Goal: Task Accomplishment & Management: Use online tool/utility

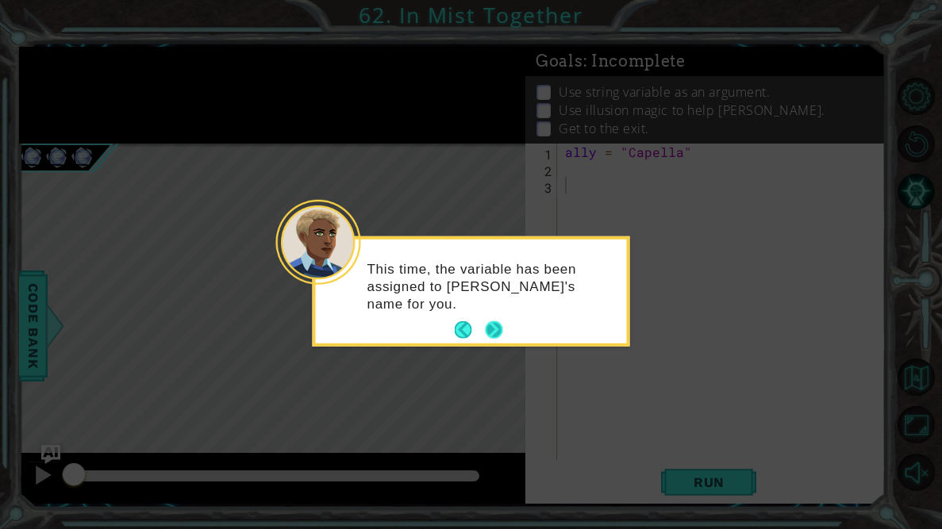
click at [493, 330] on button "Next" at bounding box center [493, 329] width 17 height 17
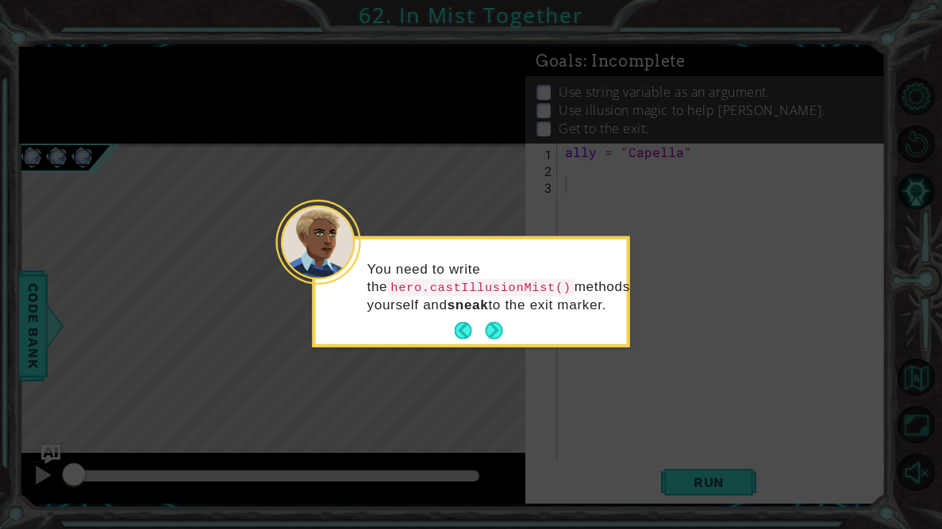
click at [493, 330] on button "Next" at bounding box center [493, 330] width 17 height 17
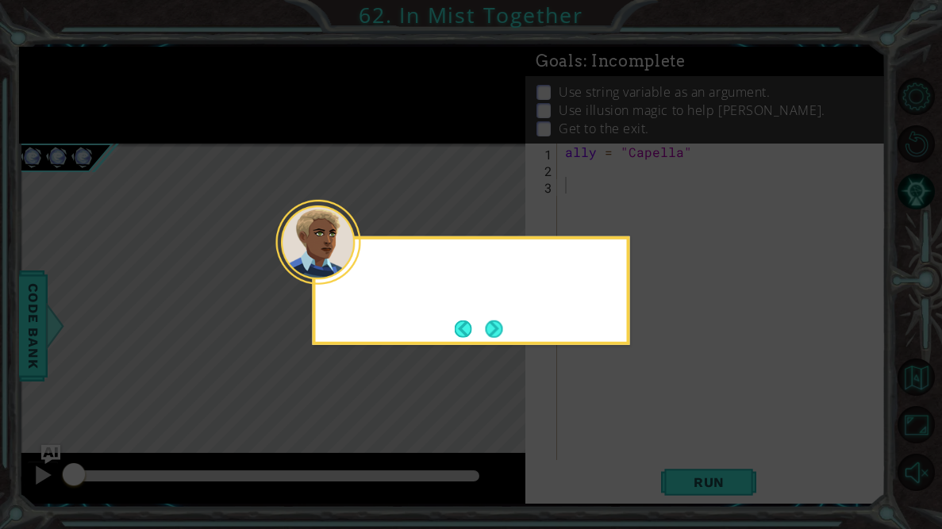
click at [493, 330] on button "Next" at bounding box center [493, 328] width 17 height 17
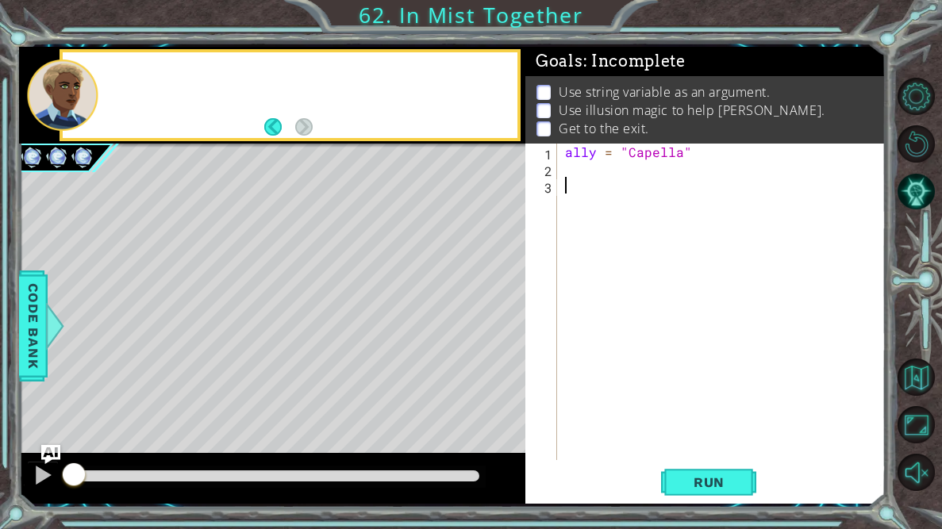
click at [493, 330] on div "Level Map" at bounding box center [385, 377] width 733 height 467
click at [564, 162] on div "ally = "Capella"" at bounding box center [726, 319] width 328 height 350
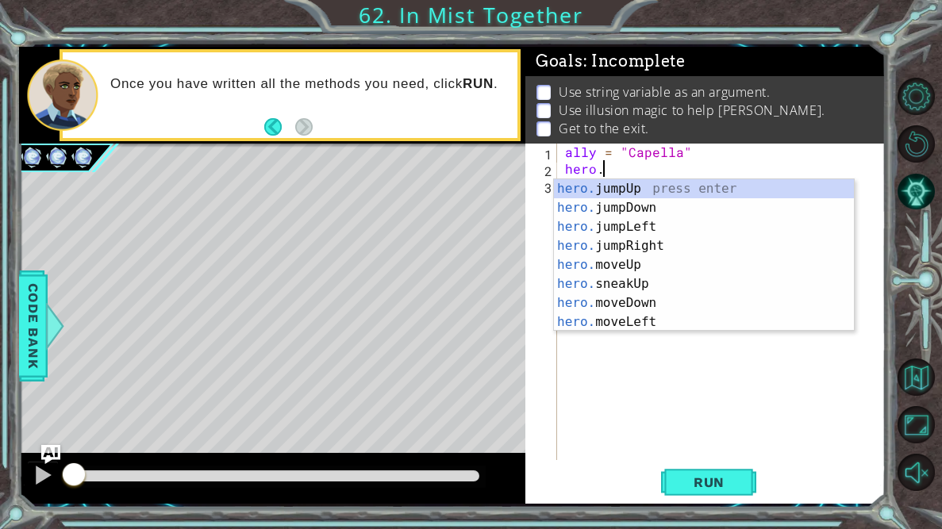
scroll to position [0, 2]
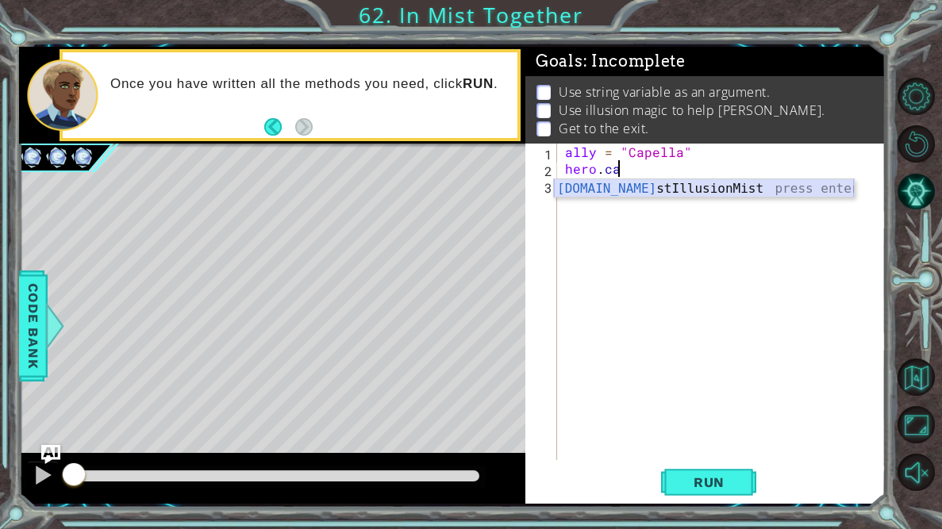
click at [639, 190] on div "[DOMAIN_NAME] stIllusionMist press enter" at bounding box center [704, 207] width 300 height 57
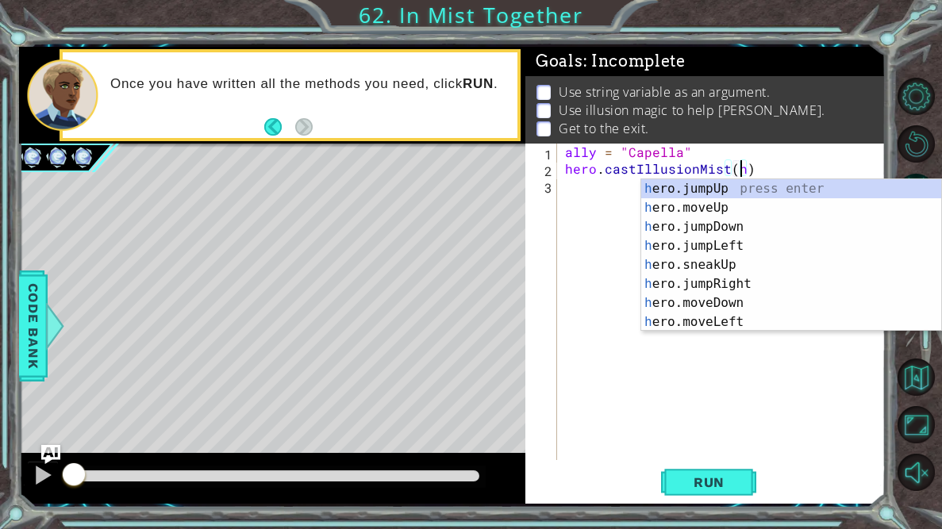
scroll to position [0, 10]
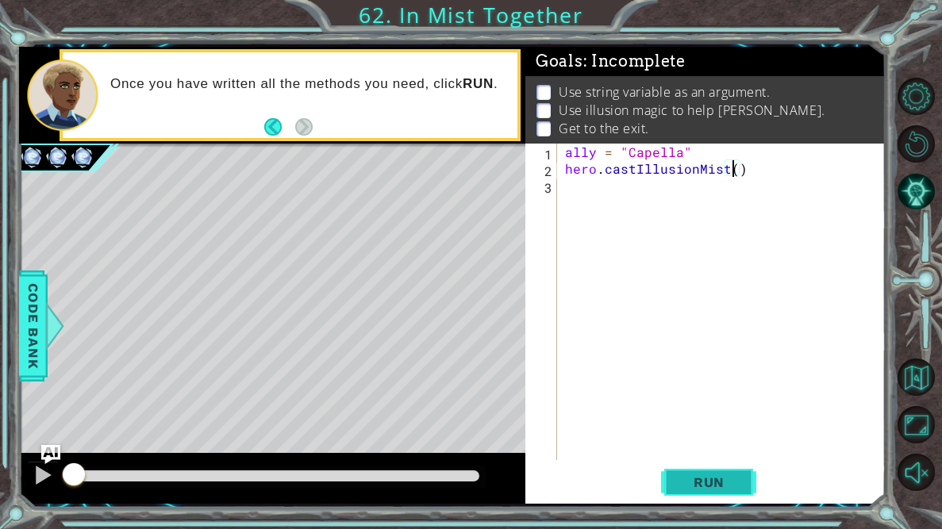
click at [744, 474] on button "Run" at bounding box center [708, 483] width 95 height 36
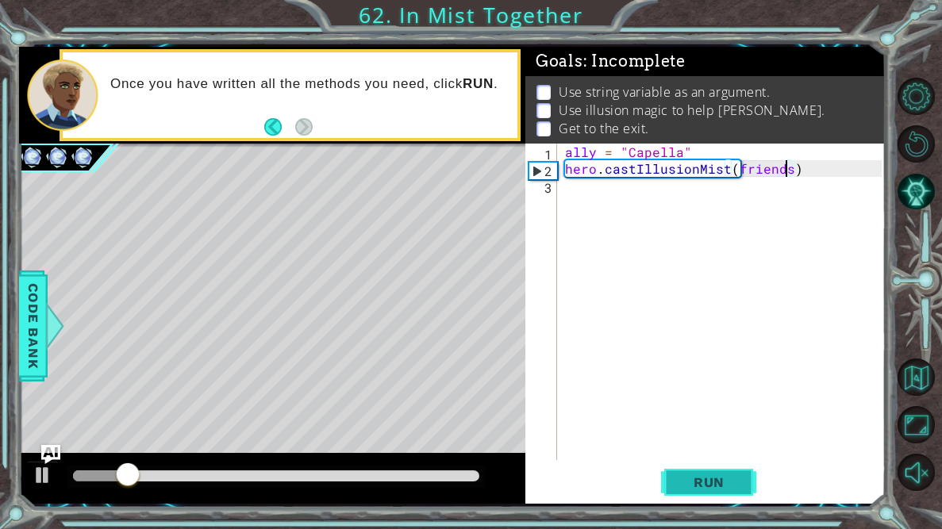
scroll to position [0, 13]
click at [726, 469] on button "Run" at bounding box center [708, 483] width 95 height 36
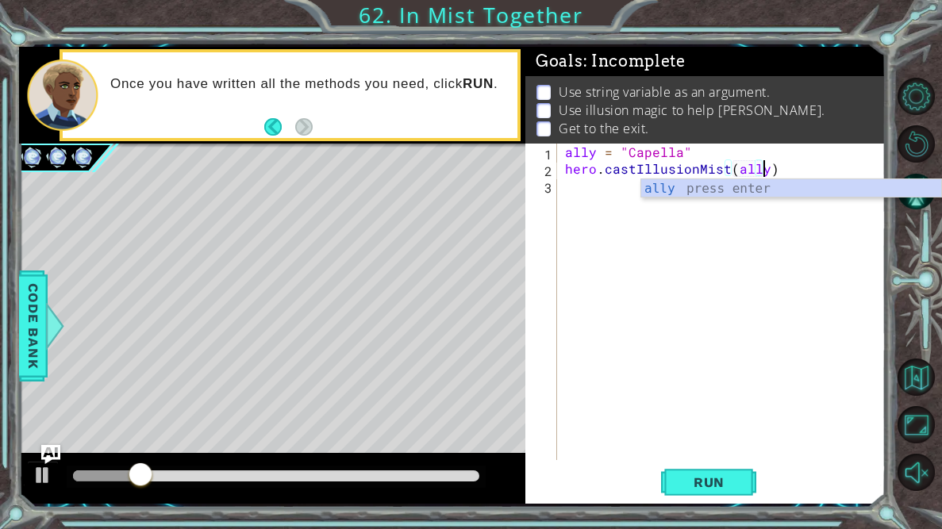
scroll to position [0, 12]
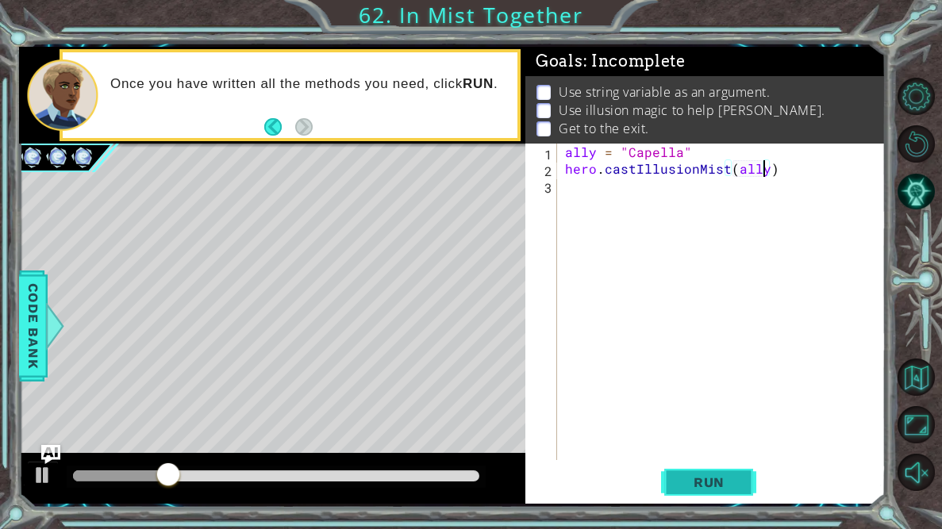
type textarea "hero.castIllusionMist(ally)"
click at [715, 483] on span "Run" at bounding box center [708, 482] width 63 height 16
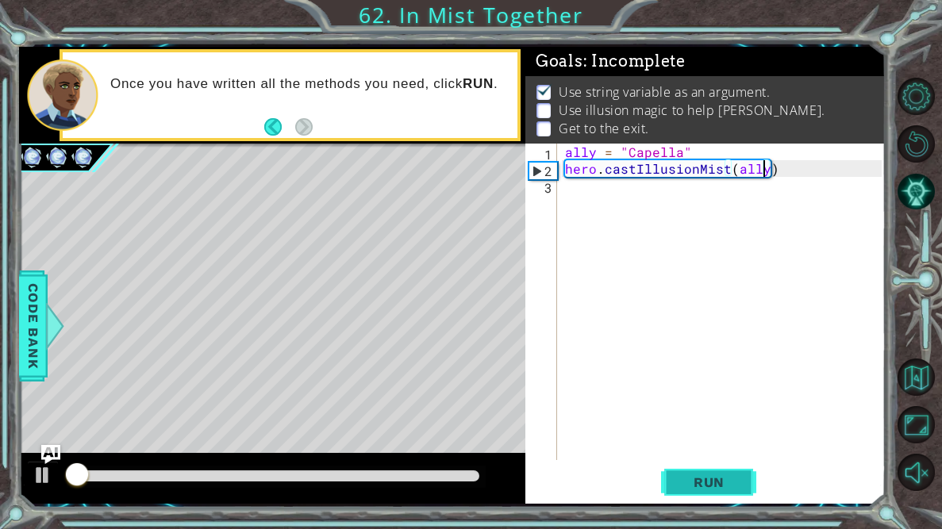
scroll to position [0, 0]
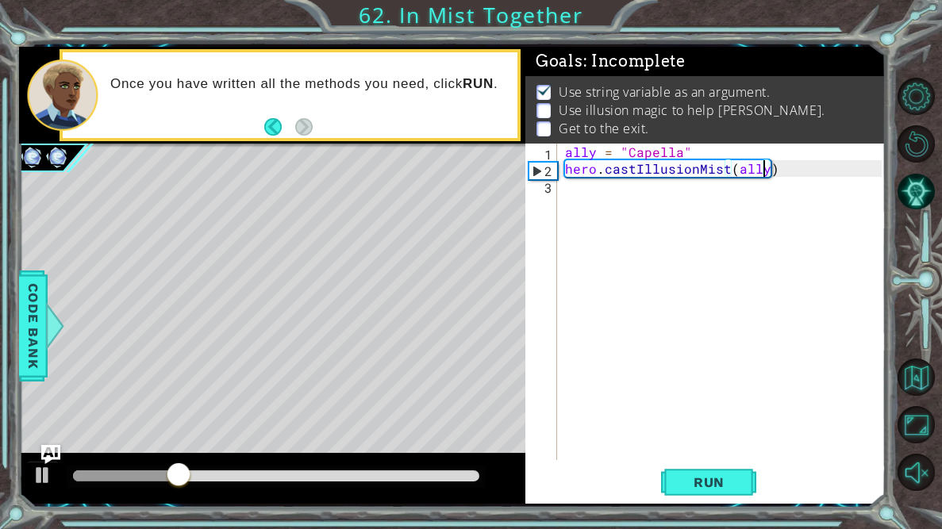
click at [562, 191] on div "ally = "Capella" hero . castIllusionMist ( ally )" at bounding box center [726, 319] width 328 height 350
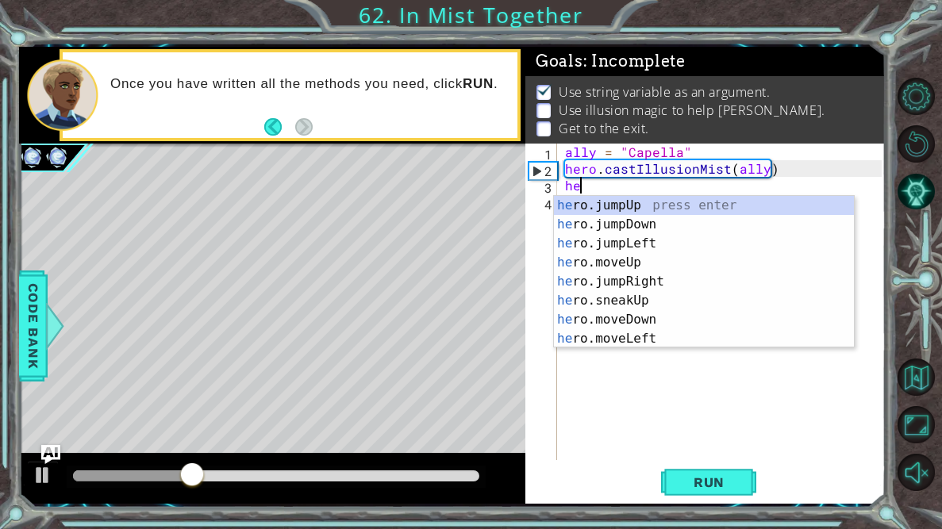
type textarea "heor"
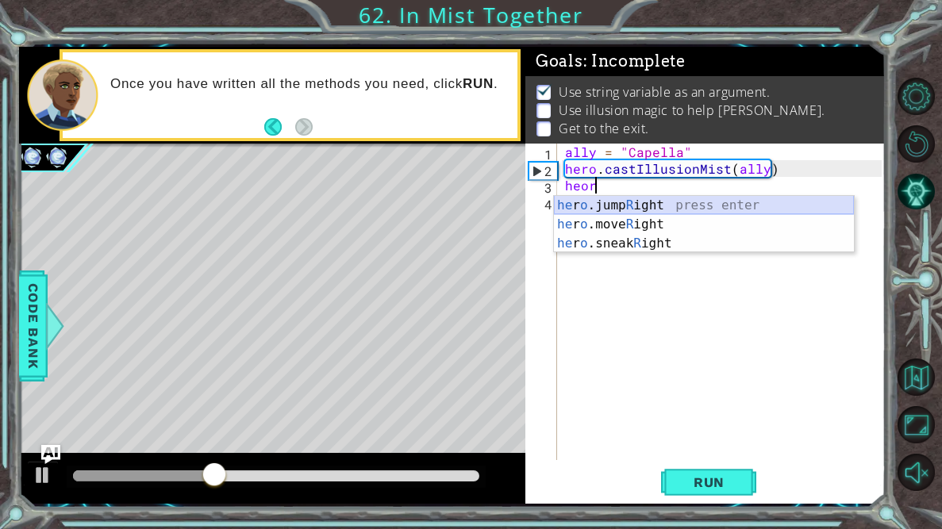
click at [616, 208] on div "he r o .jump R ight press enter he r o .move R ight press enter he r o .sneak R…" at bounding box center [704, 243] width 300 height 95
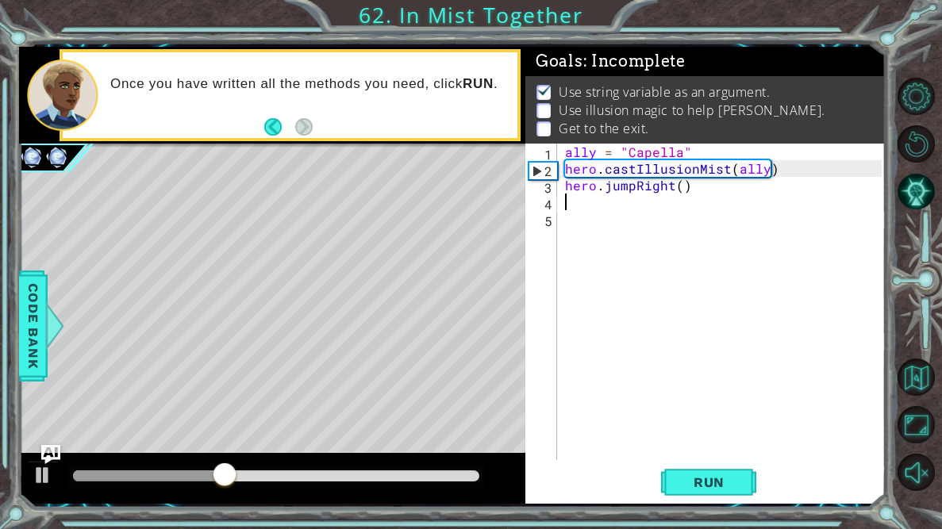
click at [619, 221] on div "ally = "Capella" hero . castIllusionMist ( ally ) hero . jumpRight ( )" at bounding box center [726, 319] width 328 height 350
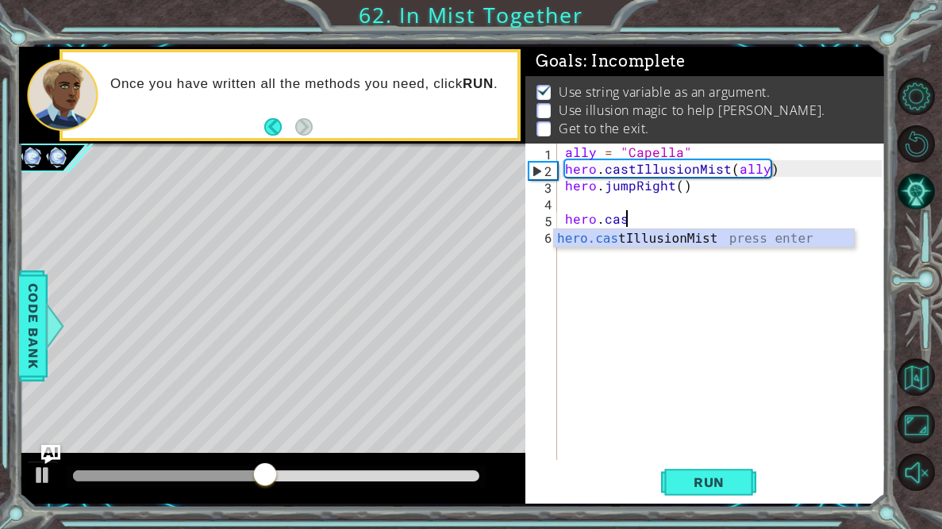
scroll to position [0, 3]
click at [662, 246] on div "hero.cast IllusionMist press enter" at bounding box center [704, 257] width 300 height 57
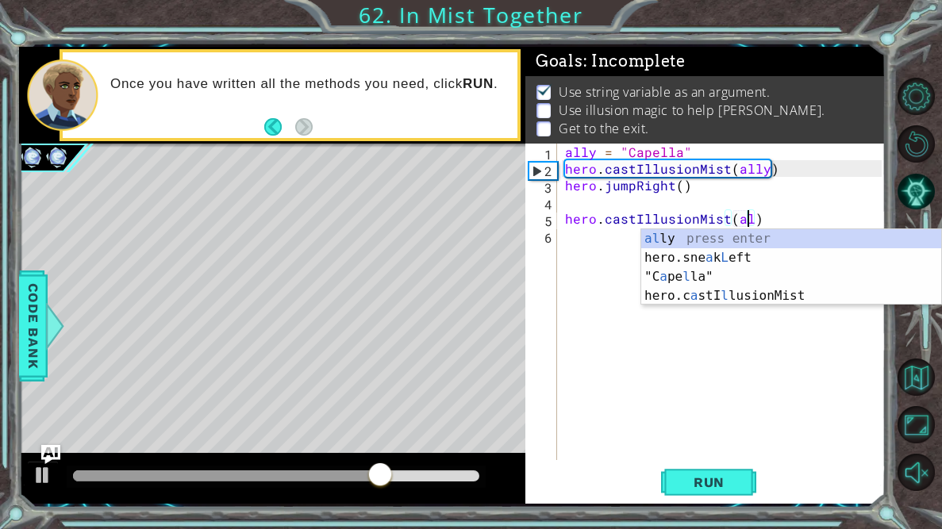
type textarea "hero.castIllusionMist(ally)"
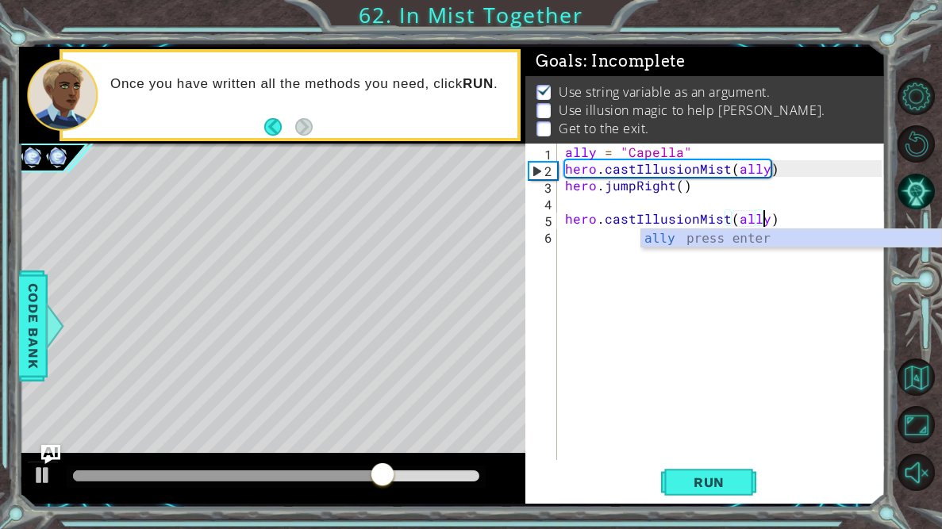
scroll to position [0, 12]
click at [659, 233] on div "ally press enter" at bounding box center [791, 257] width 300 height 57
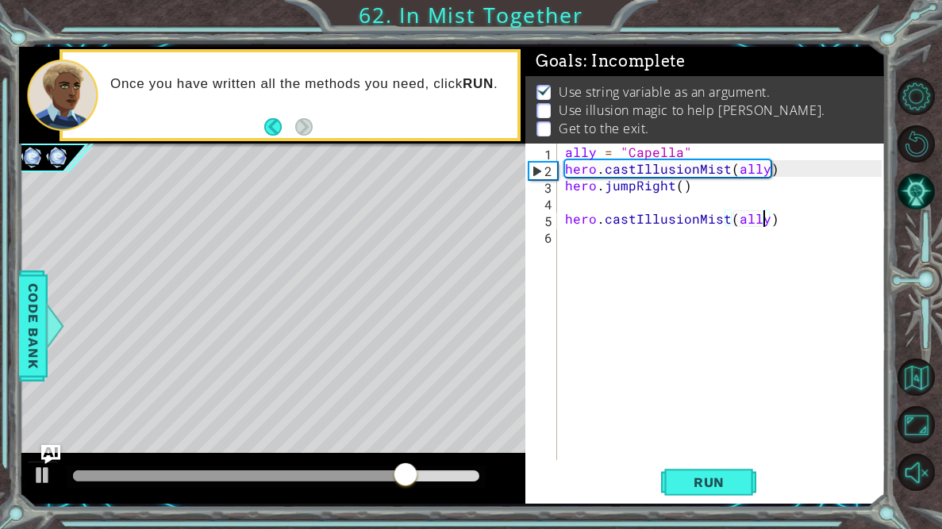
click at [670, 199] on div "ally = "Capella" hero . castIllusionMist ( ally ) hero . jumpRight ( ) hero . c…" at bounding box center [726, 319] width 328 height 350
type textarea "hero.jumpRight()"
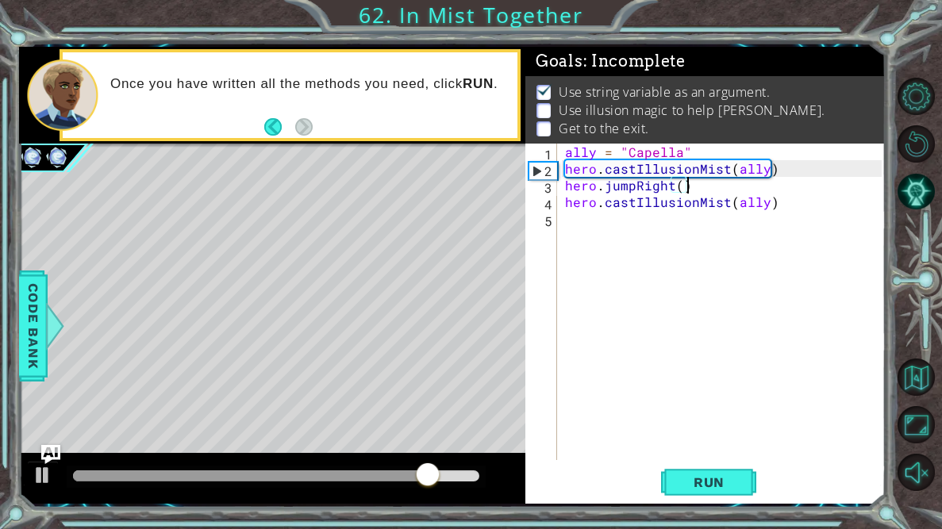
click at [625, 230] on div "ally = "Capella" hero . castIllusionMist ( ally ) hero . jumpRight ( ) hero . c…" at bounding box center [726, 319] width 328 height 350
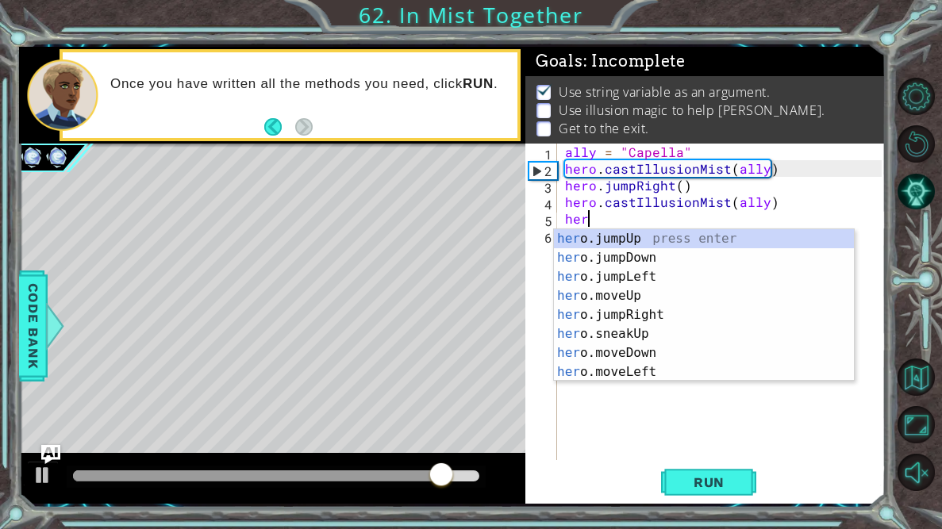
type textarea "hero"
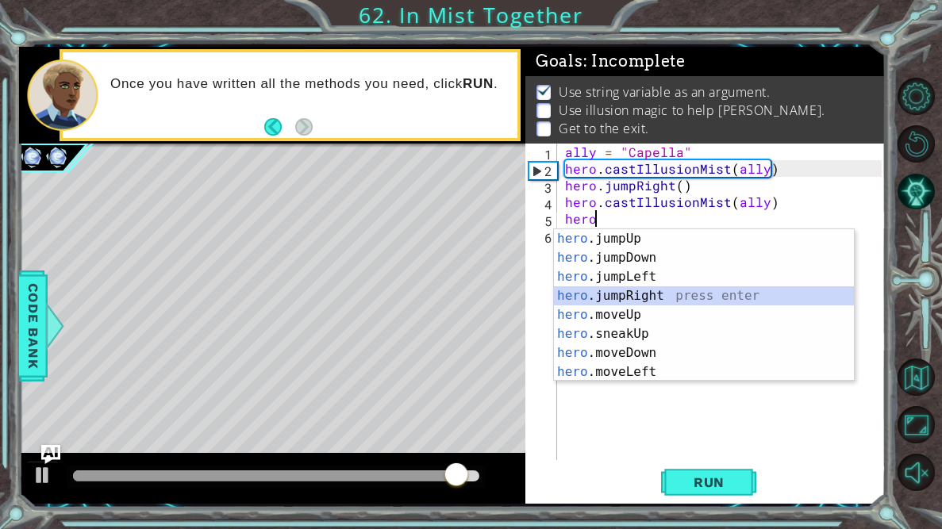
click at [650, 300] on div "hero .jumpUp press enter hero .jumpDown press enter hero .jumpLeft press enter …" at bounding box center [704, 324] width 300 height 190
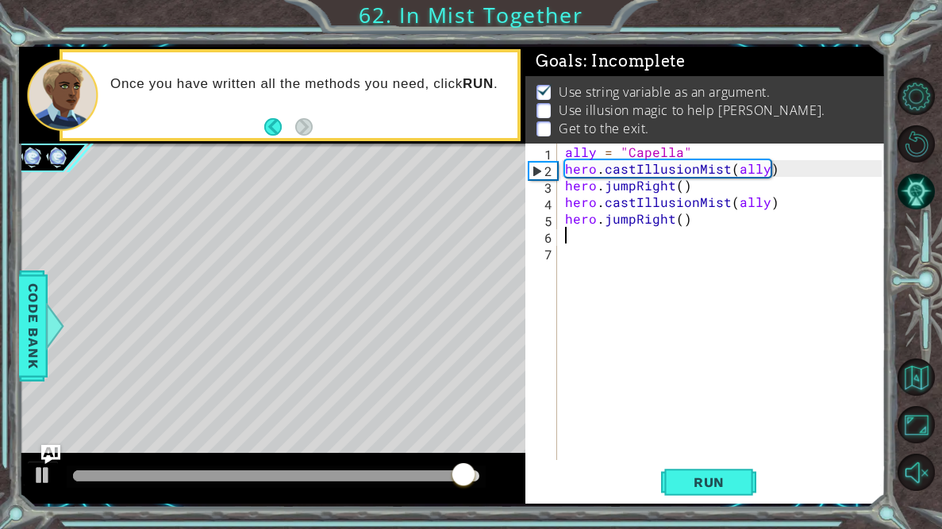
click at [636, 276] on div "ally = "Capella" hero . castIllusionMist ( ally ) hero . jumpRight ( ) hero . c…" at bounding box center [726, 319] width 328 height 350
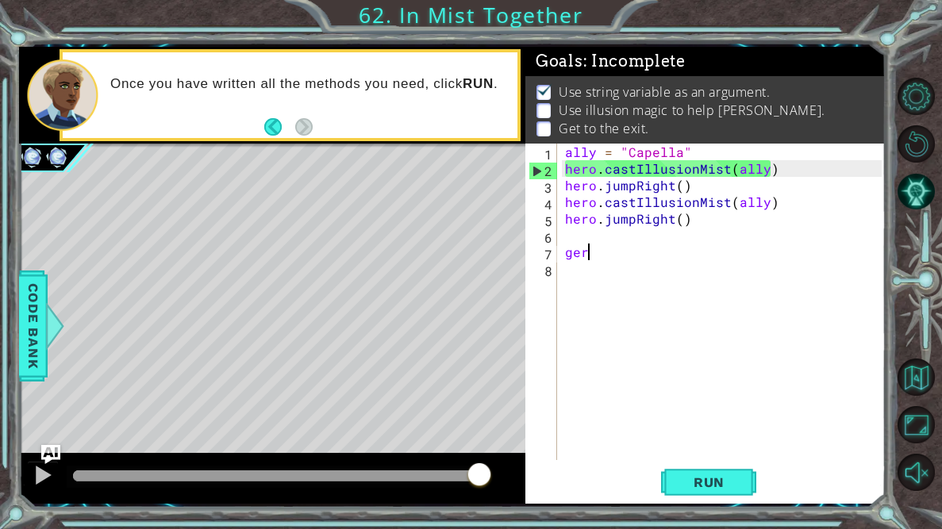
scroll to position [0, 1]
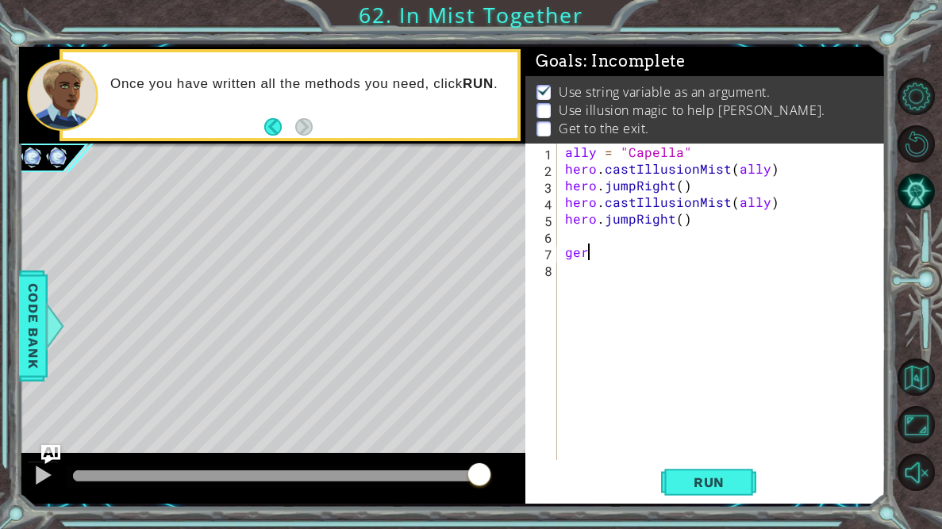
type textarea "g"
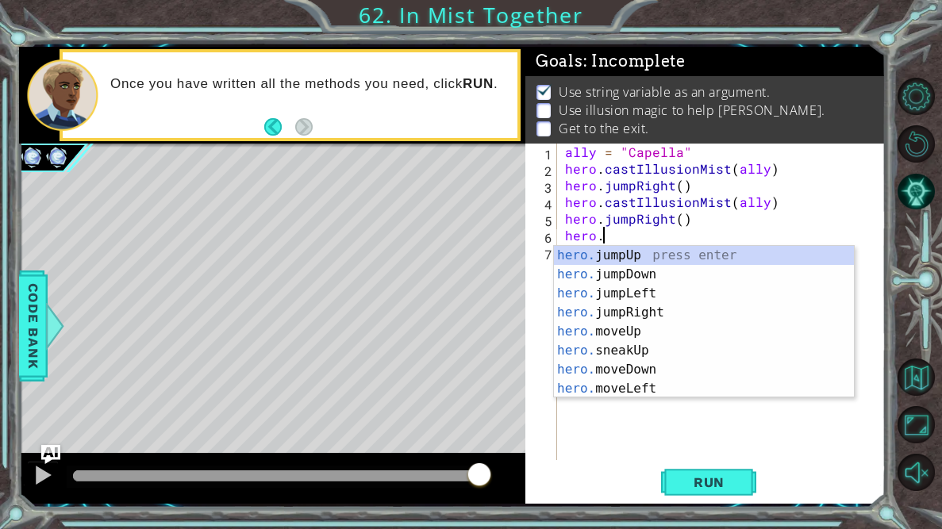
scroll to position [0, 2]
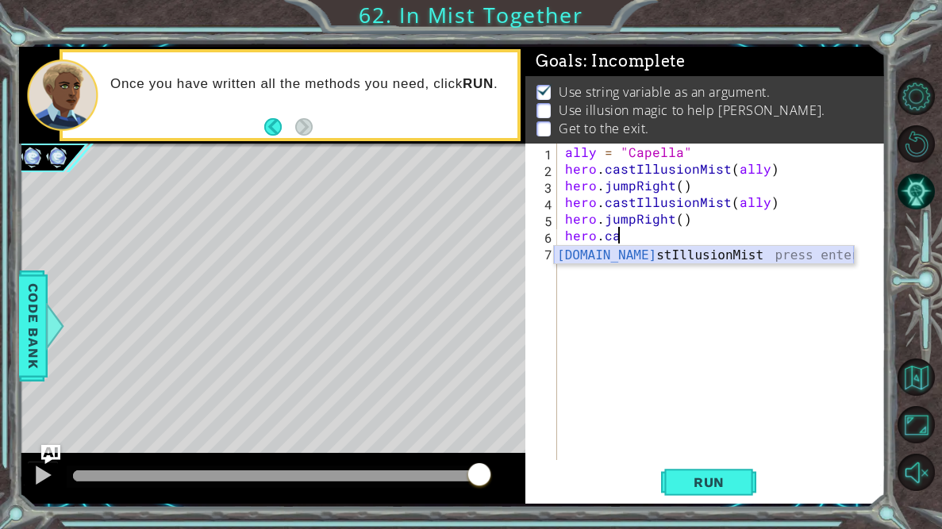
click at [625, 259] on div "[DOMAIN_NAME] stIllusionMist press enter" at bounding box center [704, 274] width 300 height 57
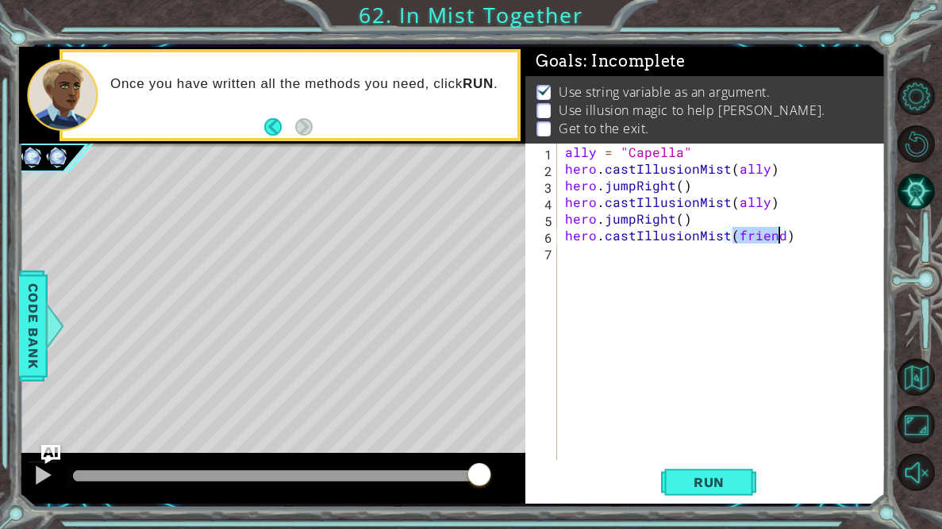
click at [623, 259] on div "ally = "Capella" hero . castIllusionMist ( ally ) hero . jumpRight ( ) hero . c…" at bounding box center [726, 319] width 328 height 350
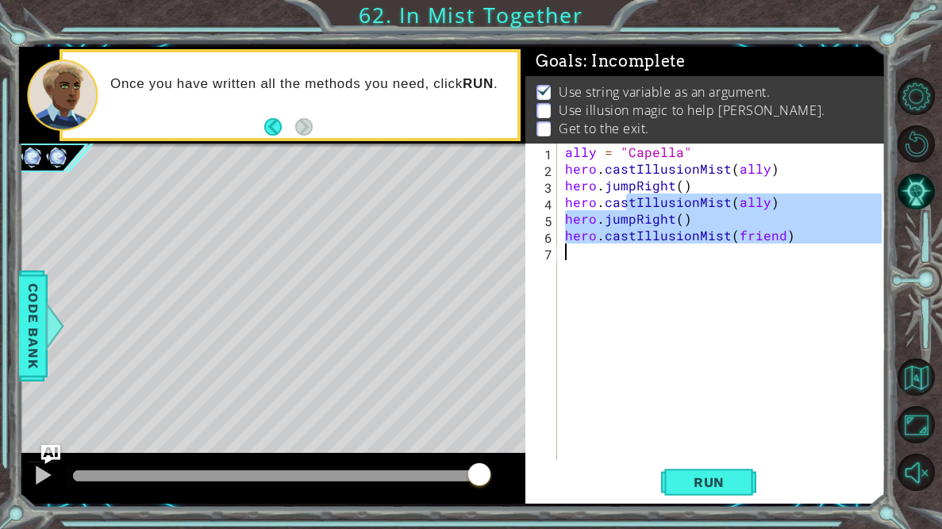
type textarea "hero.castIllusionMist(friend)"
click at [615, 261] on div "ally = "Capella" hero . castIllusionMist ( ally ) hero . jumpRight ( ) hero . c…" at bounding box center [722, 302] width 320 height 316
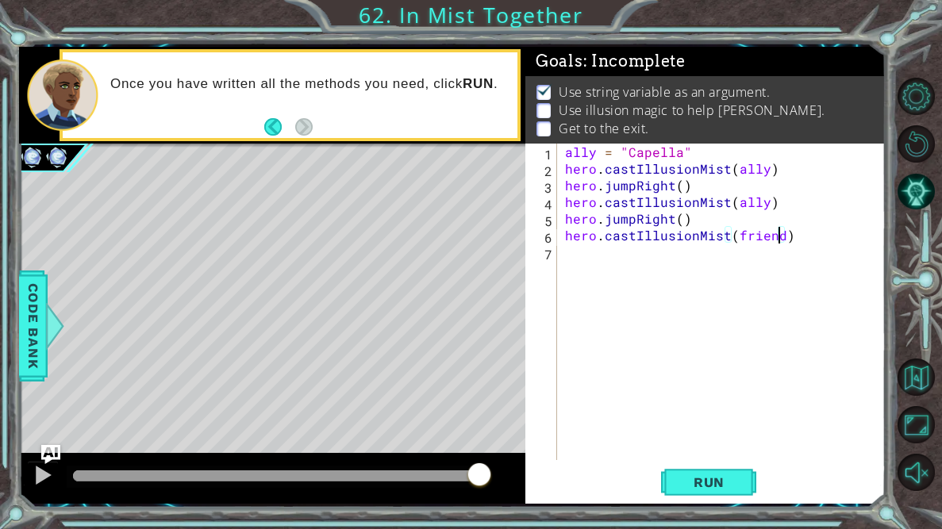
click at [777, 236] on div "ally = "Capella" hero . castIllusionMist ( ally ) hero . jumpRight ( ) hero . c…" at bounding box center [726, 319] width 328 height 350
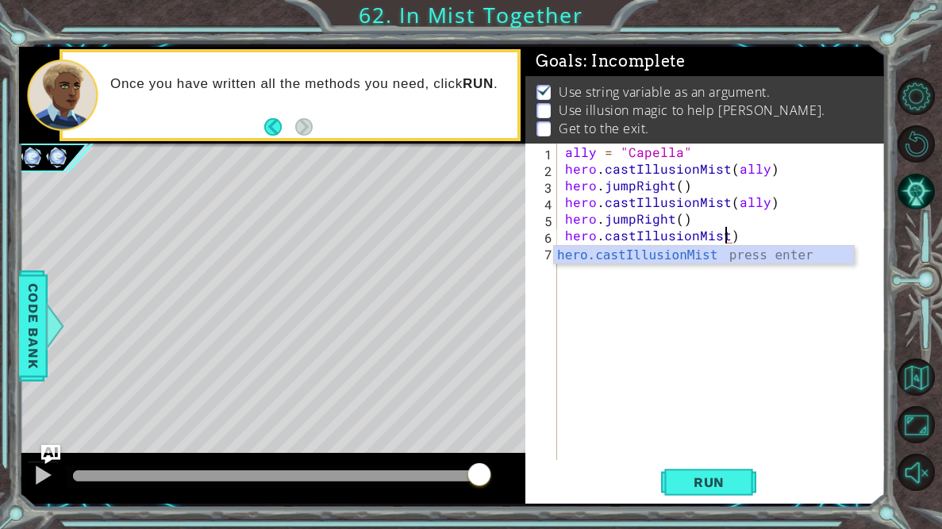
scroll to position [0, 10]
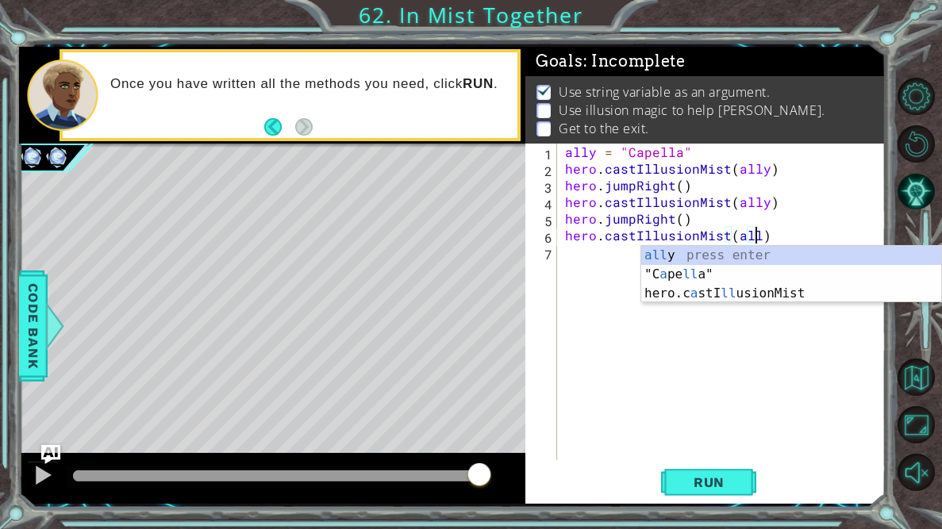
type textarea "hero.castIllusionMist(ally)"
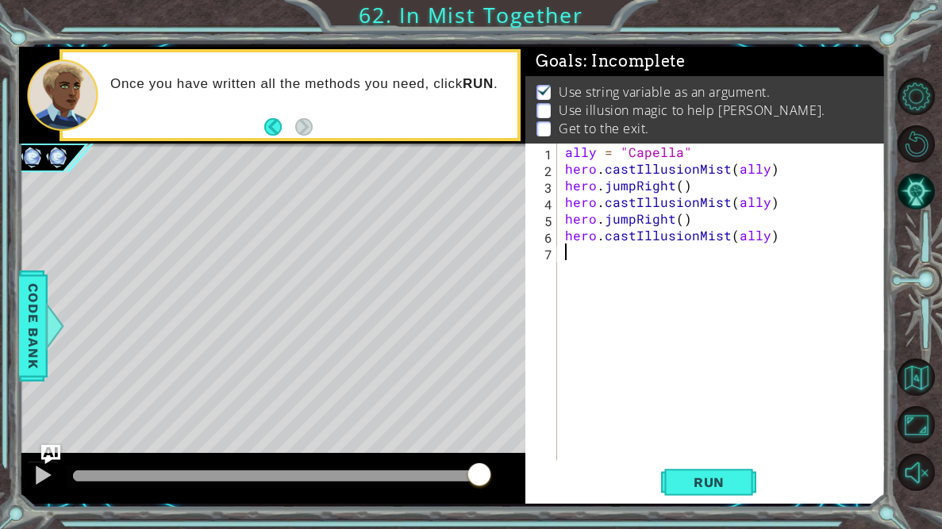
click at [648, 299] on div "ally = "Capella" hero . castIllusionMist ( ally ) hero . jumpRight ( ) hero . c…" at bounding box center [726, 319] width 328 height 350
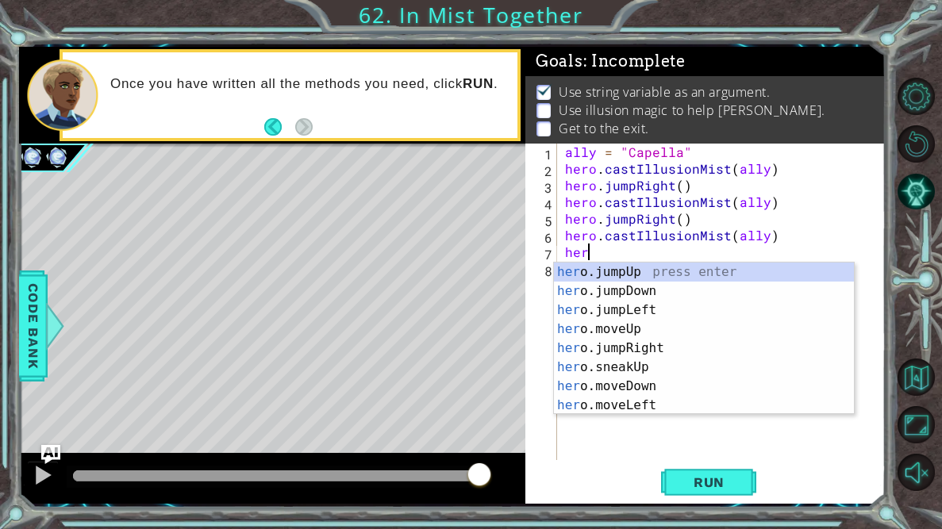
type textarea "hero"
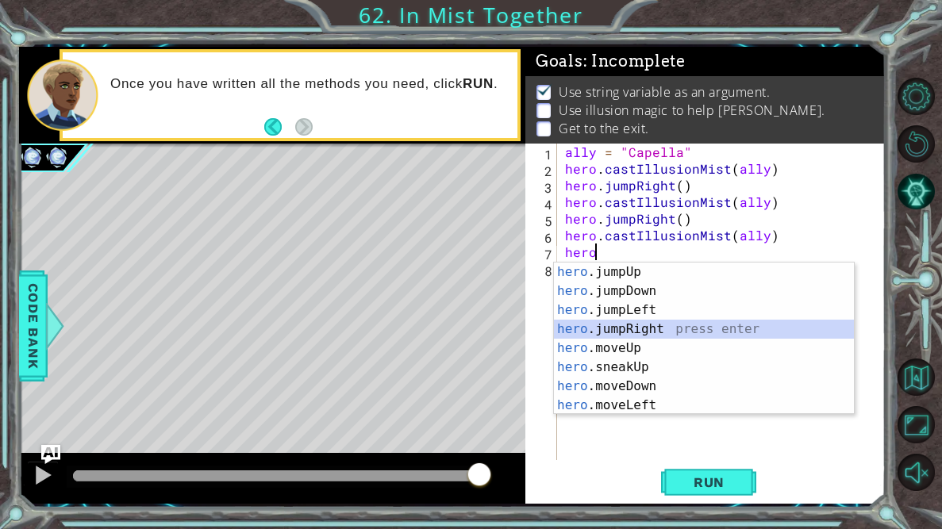
click at [662, 332] on div "hero .jumpUp press enter hero .jumpDown press enter hero .jumpLeft press enter …" at bounding box center [704, 358] width 300 height 190
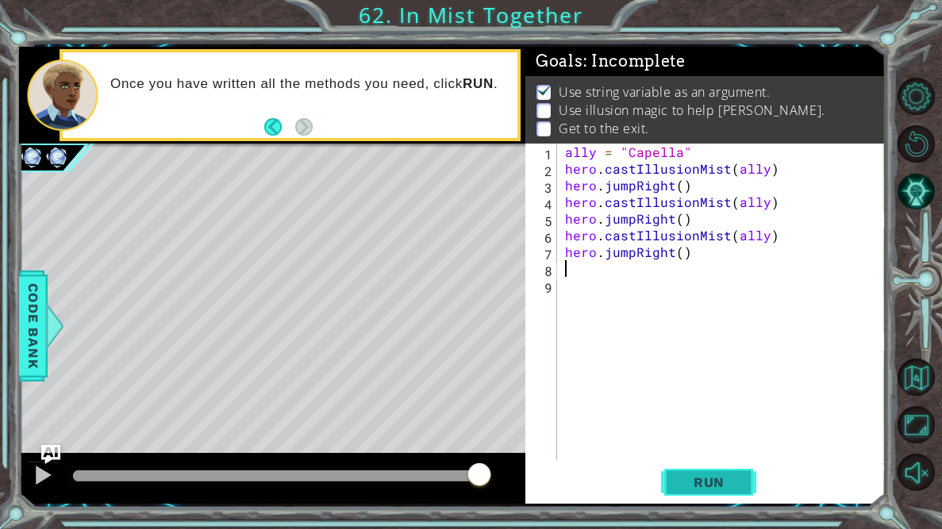
click at [698, 481] on span "Run" at bounding box center [708, 482] width 63 height 16
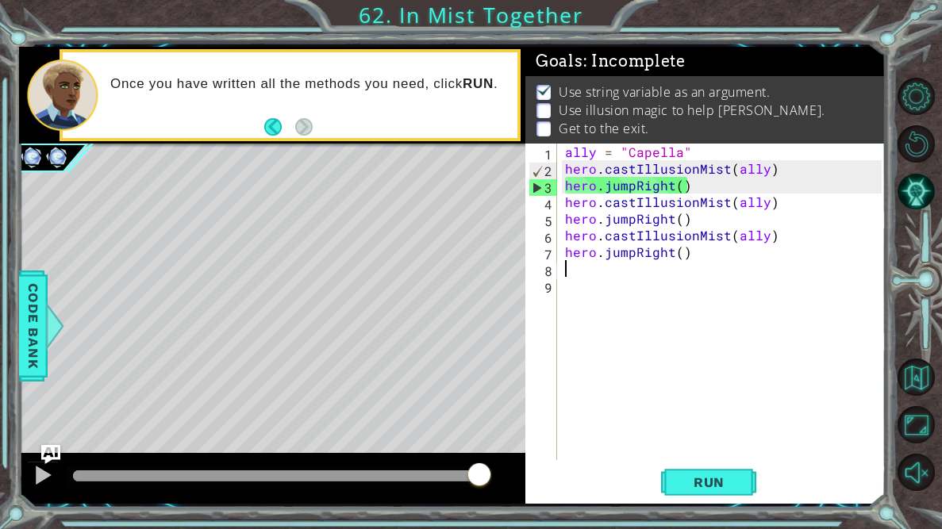
click at [669, 183] on div "ally = "Capella" hero . castIllusionMist ( ally ) hero . jumpRight ( ) hero . c…" at bounding box center [726, 319] width 328 height 350
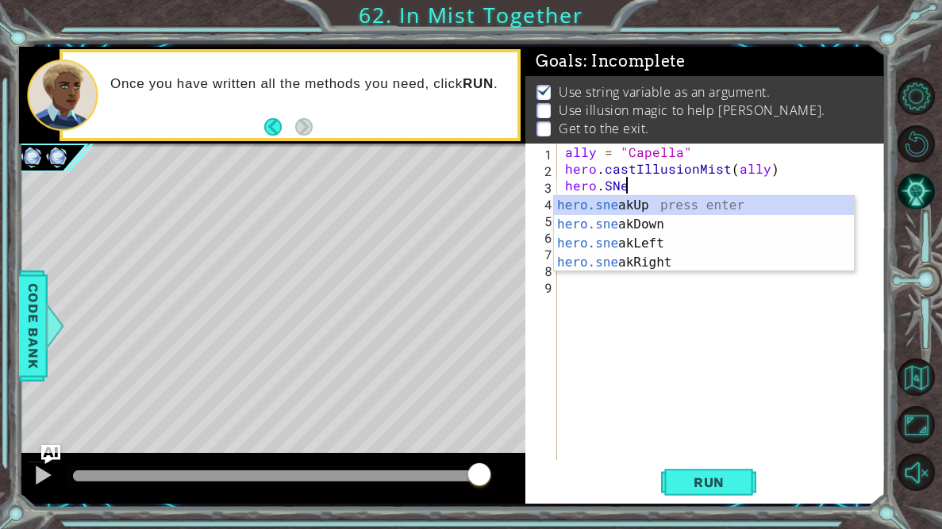
scroll to position [0, 3]
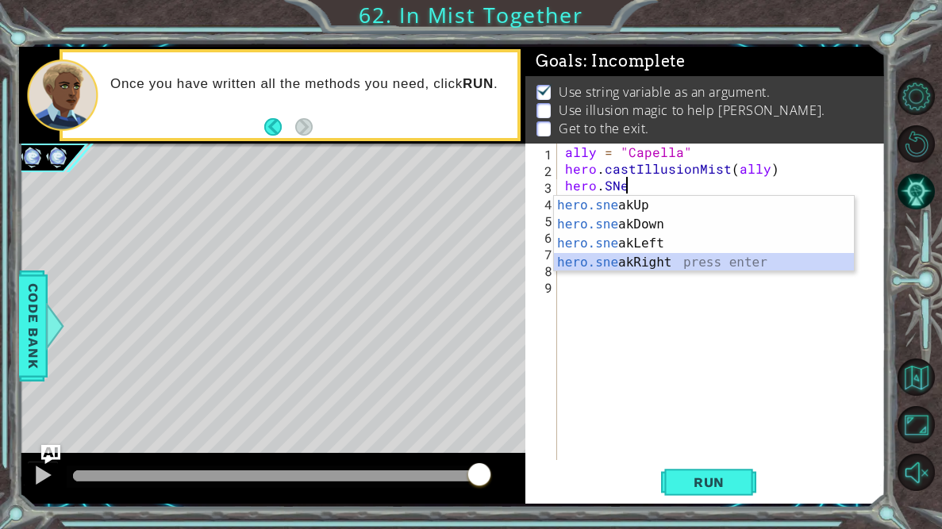
click at [690, 263] on div "hero.sne akUp press enter hero.sne akDown press enter hero.sne akLeft press ent…" at bounding box center [704, 253] width 300 height 114
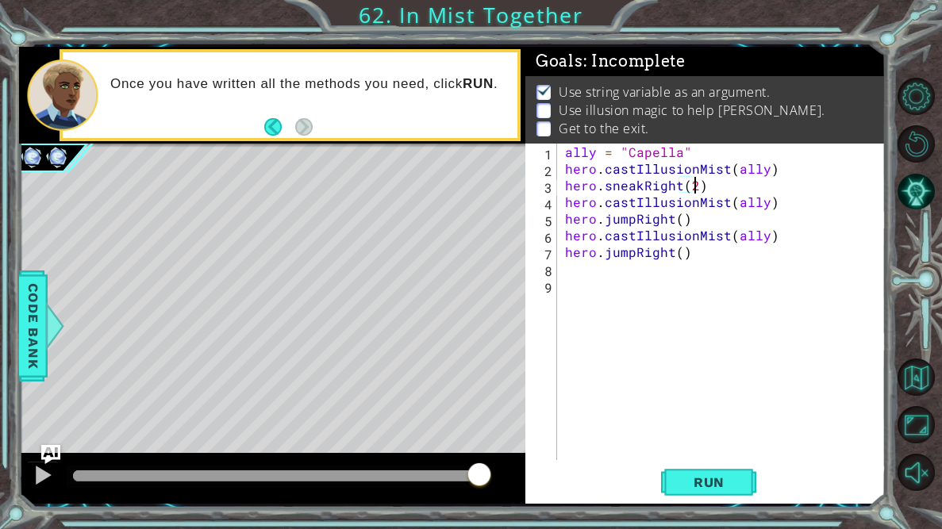
scroll to position [0, 7]
click at [708, 488] on span "Run" at bounding box center [708, 482] width 63 height 16
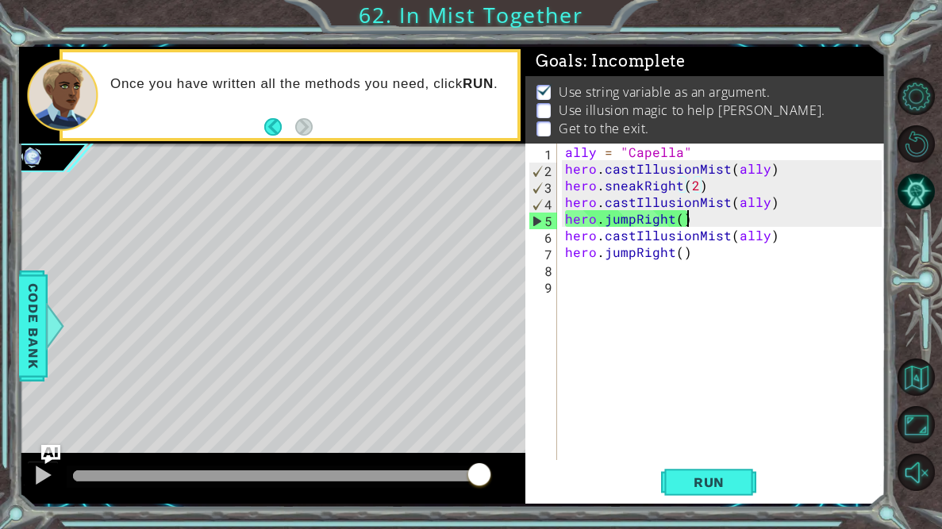
click at [696, 224] on div "ally = "Capella" hero . castIllusionMist ( ally ) hero . sneakRight ( 2 ) hero …" at bounding box center [726, 319] width 328 height 350
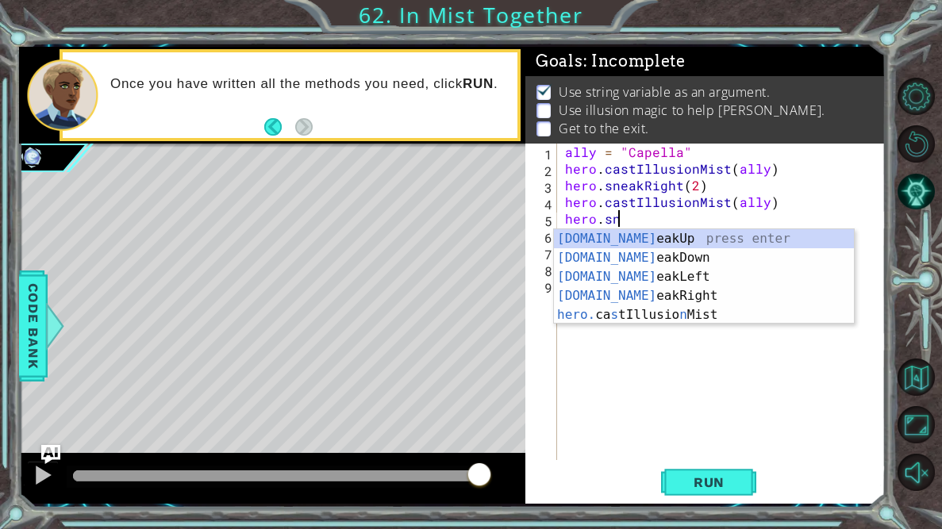
scroll to position [0, 3]
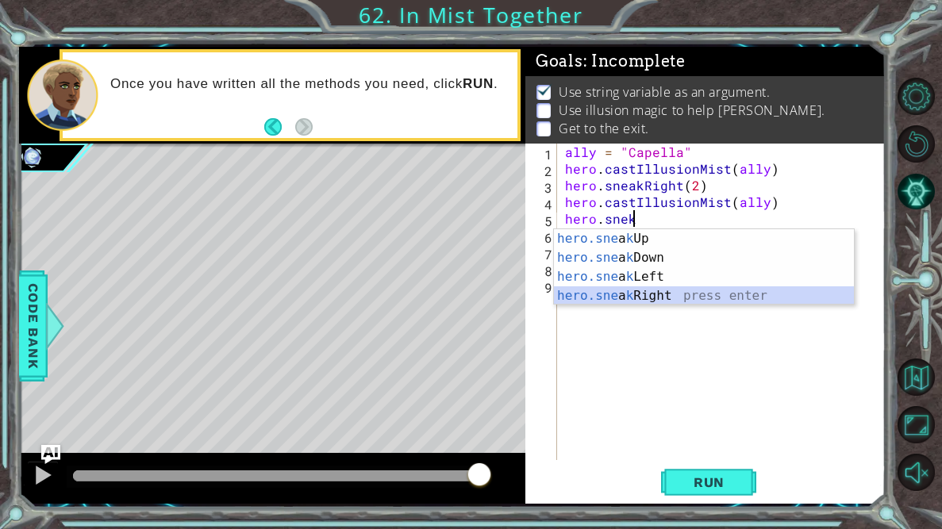
click at [695, 299] on div "hero.sne a k Up press enter hero.sne a k Down press enter hero.sne a k Left pre…" at bounding box center [704, 286] width 300 height 114
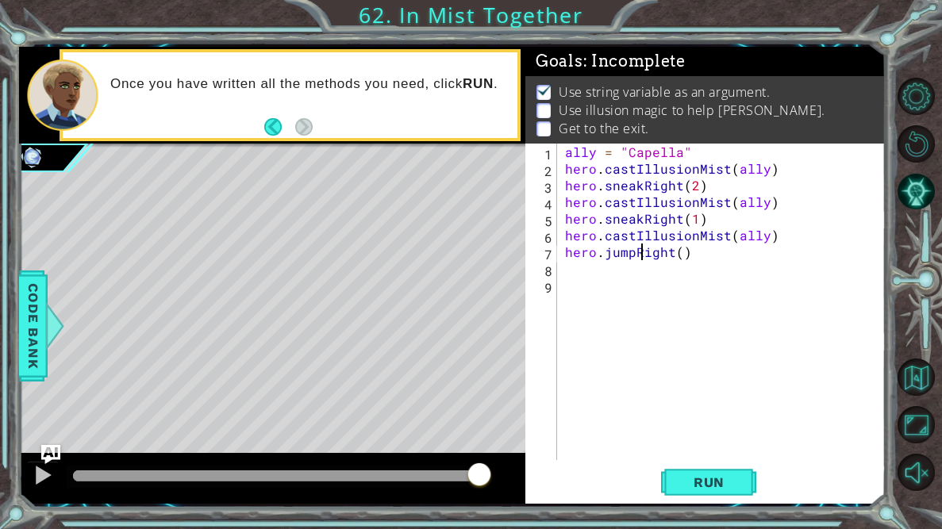
click at [642, 252] on div "ally = "Capella" hero . castIllusionMist ( ally ) hero . sneakRight ( 2 ) hero …" at bounding box center [726, 319] width 328 height 350
click at [639, 252] on div "ally = "Capella" hero . castIllusionMist ( ally ) hero . sneakRight ( 2 ) hero …" at bounding box center [726, 319] width 328 height 350
click at [635, 251] on div "ally = "Capella" hero . castIllusionMist ( ally ) hero . sneakRight ( 2 ) hero …" at bounding box center [726, 319] width 328 height 350
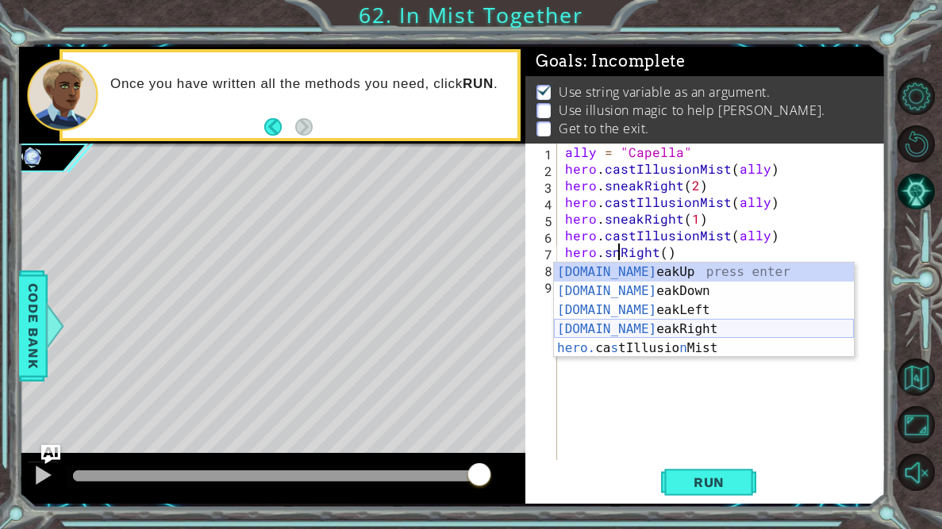
click at [615, 324] on div "[DOMAIN_NAME] eakUp press enter [DOMAIN_NAME] eakDown press enter [DOMAIN_NAME]…" at bounding box center [704, 329] width 300 height 133
type textarea "hero.sneakRight(1)"
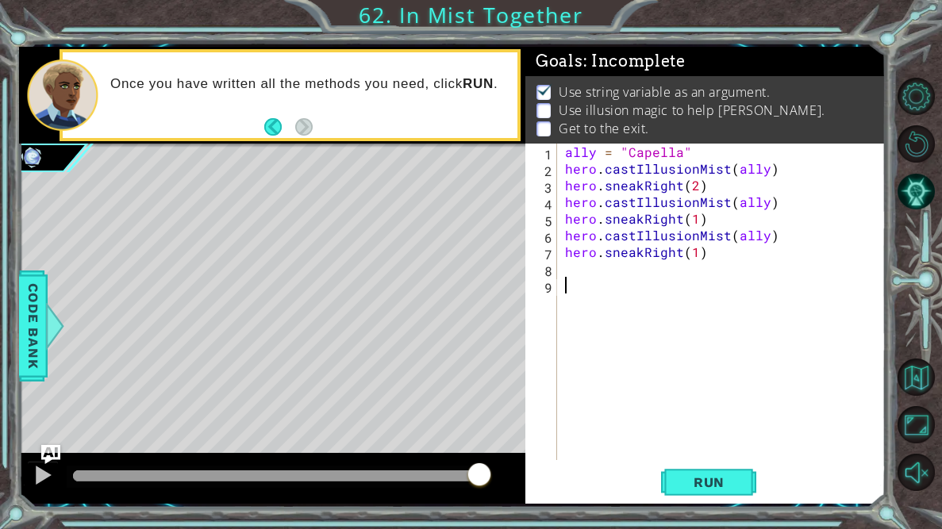
click at [704, 334] on div "ally = "Capella" hero . castIllusionMist ( ally ) hero . sneakRight ( 2 ) hero …" at bounding box center [726, 319] width 328 height 350
click at [698, 259] on div "ally = "Capella" hero . castIllusionMist ( ally ) hero . sneakRight ( 2 ) hero …" at bounding box center [726, 319] width 328 height 350
click at [694, 255] on div "ally = "Capella" hero . castIllusionMist ( ally ) hero . sneakRight ( 2 ) hero …" at bounding box center [726, 319] width 328 height 350
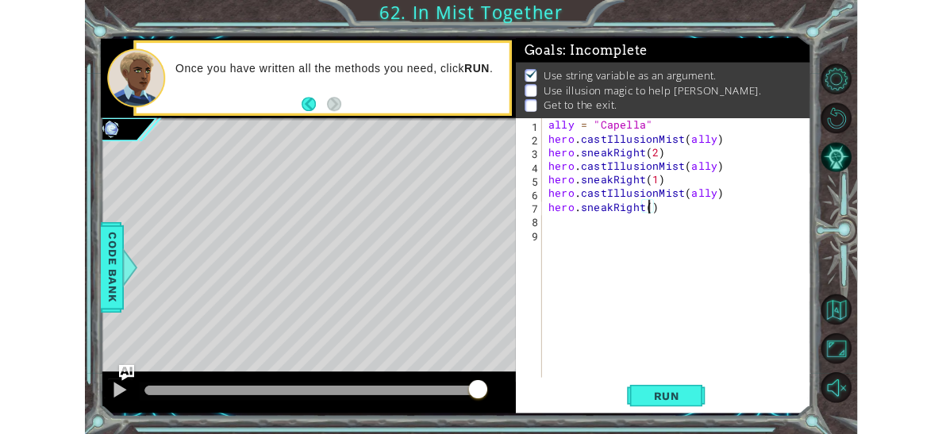
scroll to position [0, 7]
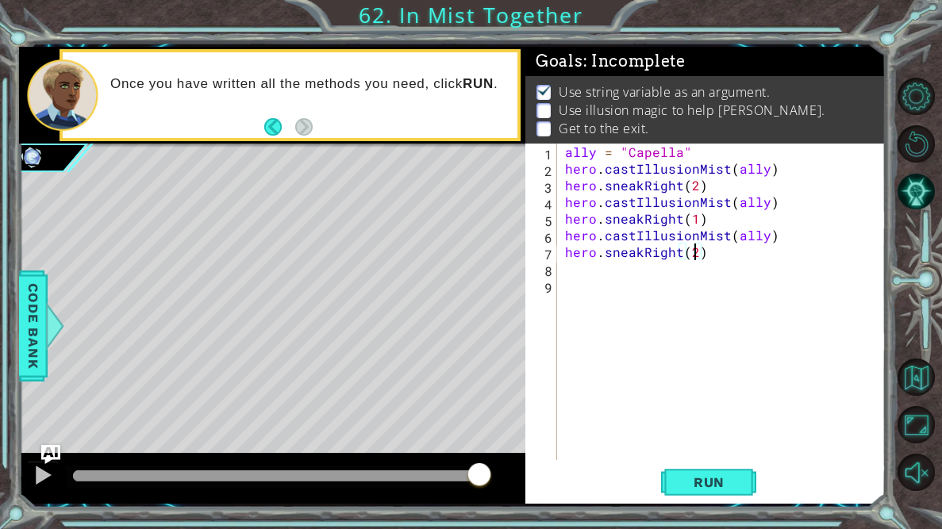
click at [692, 220] on div "ally = "Capella" hero . castIllusionMist ( ally ) hero . sneakRight ( 2 ) hero …" at bounding box center [726, 319] width 328 height 350
type textarea "hero.sneakRight(2)"
click at [704, 481] on span "Run" at bounding box center [708, 482] width 63 height 16
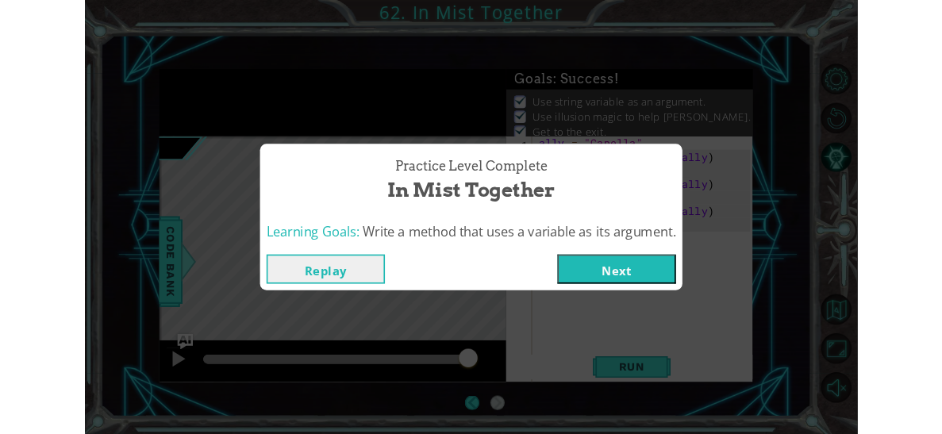
scroll to position [0, 0]
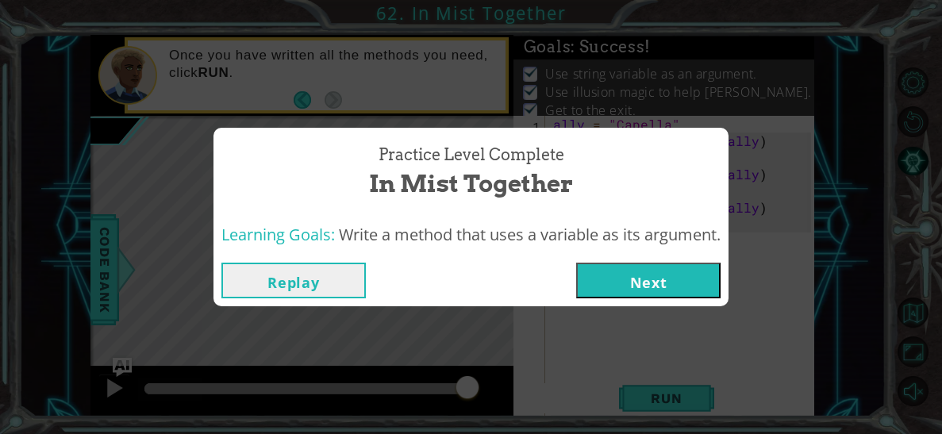
click at [631, 289] on button "Next" at bounding box center [648, 281] width 144 height 36
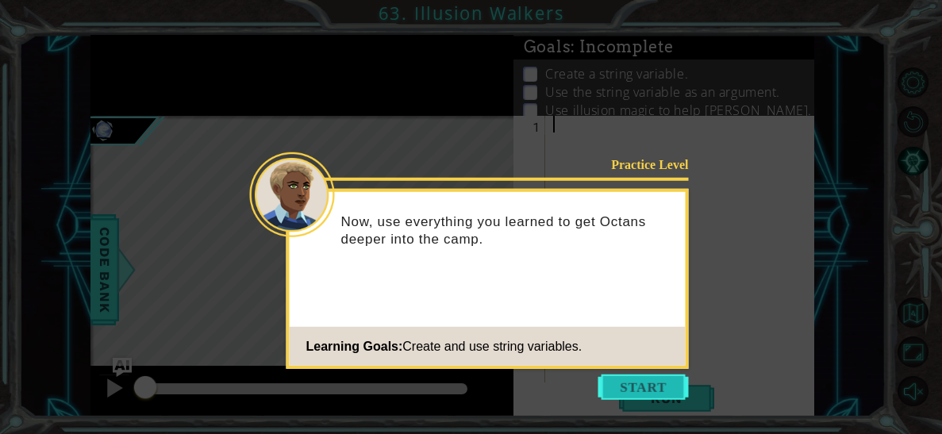
click at [608, 374] on button "Start" at bounding box center [643, 386] width 90 height 25
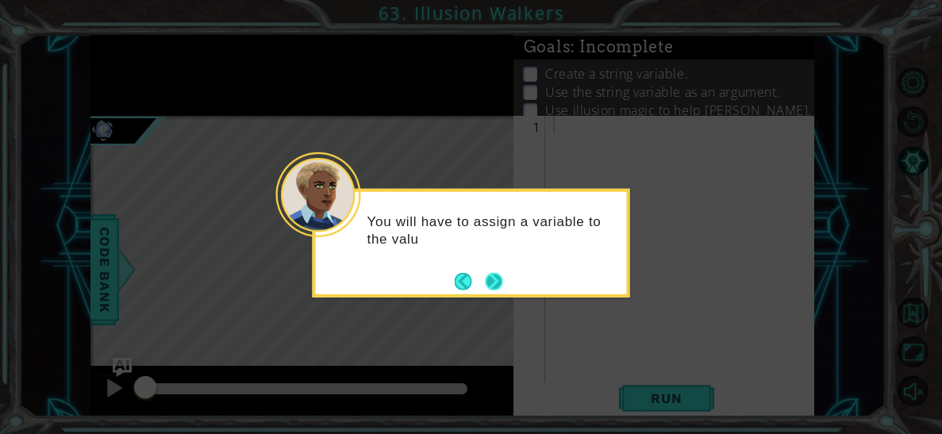
click at [490, 281] on button "Next" at bounding box center [493, 280] width 17 height 17
click at [490, 281] on button "Next" at bounding box center [493, 281] width 17 height 17
